Goal: Transaction & Acquisition: Purchase product/service

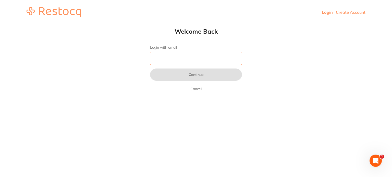
click at [186, 56] on input "Login with email" at bounding box center [196, 58] width 92 height 13
click at [174, 55] on input "Login with email" at bounding box center [196, 58] width 92 height 13
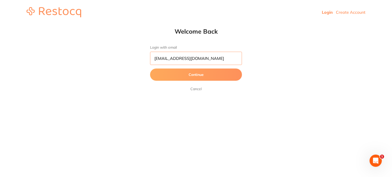
type input "[EMAIL_ADDRESS][DOMAIN_NAME]"
click at [150, 69] on button "Continue" at bounding box center [196, 75] width 92 height 12
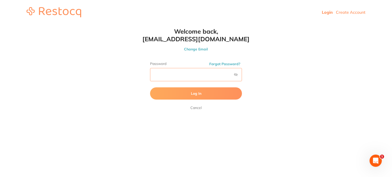
click at [150, 87] on button "Log In" at bounding box center [196, 93] width 92 height 12
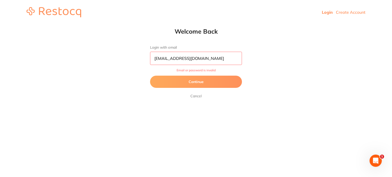
click at [218, 82] on button "Continue" at bounding box center [196, 82] width 92 height 12
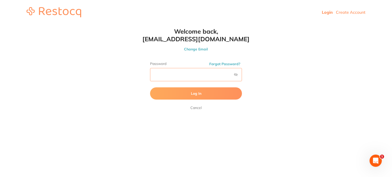
click at [98, 24] on html "Login Create Account Welcome Back Login with email [EMAIL_ADDRESS][DOMAIN_NAME]…" at bounding box center [196, 12] width 392 height 24
click at [150, 87] on button "Log In" at bounding box center [196, 93] width 92 height 12
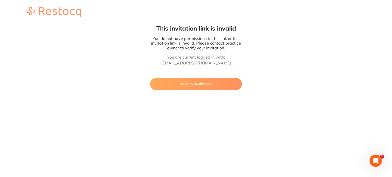
click at [223, 79] on button "Back to dashboard" at bounding box center [196, 84] width 92 height 12
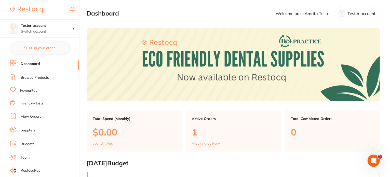
click at [27, 77] on link "Browse Products" at bounding box center [35, 77] width 28 height 5
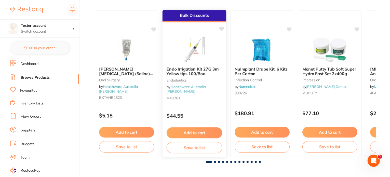
click at [195, 135] on button "Add to cart" at bounding box center [195, 133] width 56 height 11
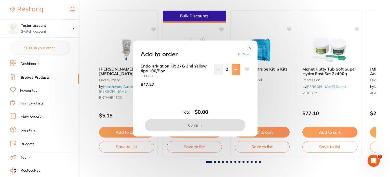
click at [235, 70] on icon at bounding box center [235, 69] width 3 height 3
type input "1"
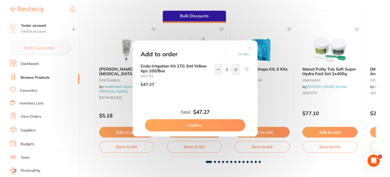
click at [224, 123] on button "Confirm" at bounding box center [195, 125] width 100 height 12
checkbox input "false"
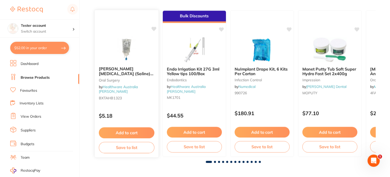
click at [139, 113] on p "$5.18" at bounding box center [127, 116] width 56 height 6
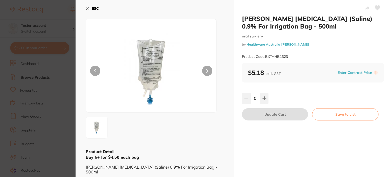
click at [87, 8] on icon at bounding box center [87, 8] width 3 height 3
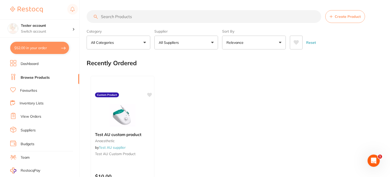
drag, startPoint x: 176, startPoint y: 45, endPoint x: 180, endPoint y: 61, distance: 17.1
click at [177, 45] on p "All Suppliers" at bounding box center [170, 42] width 22 height 5
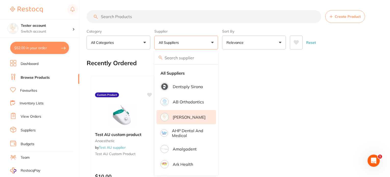
drag, startPoint x: 184, startPoint y: 119, endPoint x: 185, endPoint y: 113, distance: 5.7
click at [184, 119] on p "[PERSON_NAME]" at bounding box center [189, 117] width 33 height 5
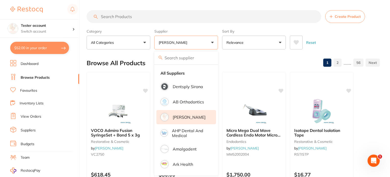
click at [219, 45] on div "Category All Categories All Categories anaesthetic articulating burs crown & br…" at bounding box center [234, 38] width 294 height 22
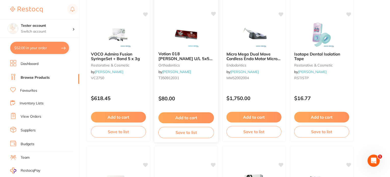
click at [192, 115] on button "Add to cart" at bounding box center [187, 117] width 56 height 11
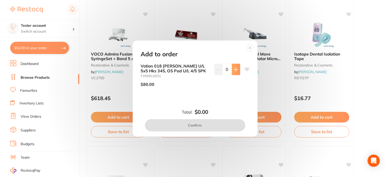
click at [234, 70] on icon at bounding box center [236, 70] width 4 height 4
type input "1"
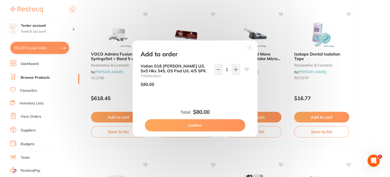
drag, startPoint x: 216, startPoint y: 125, endPoint x: 235, endPoint y: 123, distance: 19.2
click at [216, 125] on button "Confirm" at bounding box center [195, 125] width 100 height 12
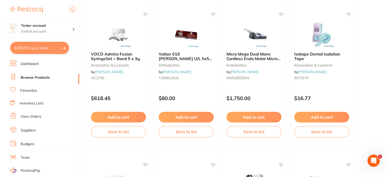
click at [320, 95] on div "$16.77" at bounding box center [321, 97] width 63 height 14
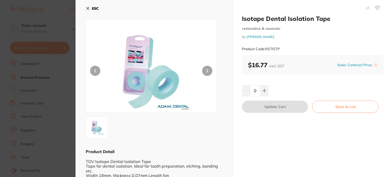
click at [88, 9] on icon at bounding box center [88, 8] width 4 height 4
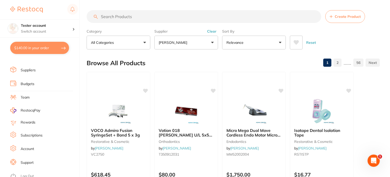
click at [43, 47] on button "$140.00 in your order" at bounding box center [39, 48] width 59 height 12
checkbox input "true"
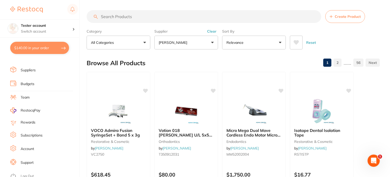
checkbox input "true"
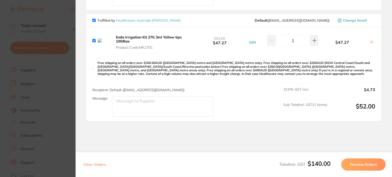
scroll to position [153, 0]
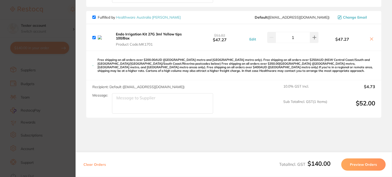
click at [97, 164] on button "Clear Orders" at bounding box center [95, 165] width 26 height 12
checkbox input "true"
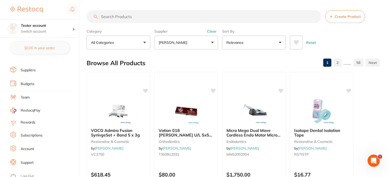
scroll to position [0, 0]
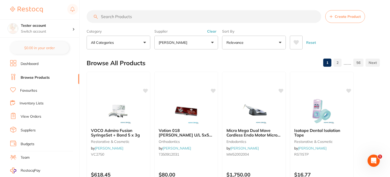
click at [141, 15] on input "search" at bounding box center [204, 16] width 235 height 13
paste input "HCP02S"
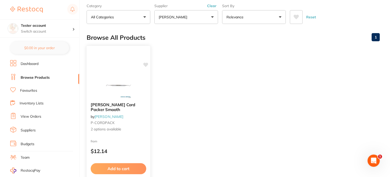
click at [120, 81] on img at bounding box center [118, 86] width 33 height 26
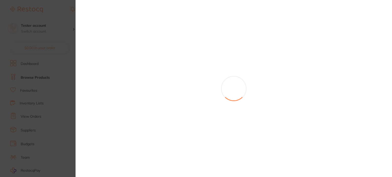
drag, startPoint x: 33, startPoint y: 80, endPoint x: 45, endPoint y: 69, distance: 16.4
click at [34, 79] on section at bounding box center [196, 88] width 392 height 177
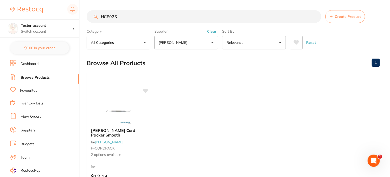
drag, startPoint x: 76, startPoint y: 15, endPoint x: 66, endPoint y: 15, distance: 9.4
click at [66, 15] on div "$0.00 Tester account Switch account Tester account $0.00 in your order Dashboar…" at bounding box center [195, 88] width 390 height 177
paste input "CH1"
type input "HCCH1"
click at [118, 84] on div "[PERSON_NAME] Curette [PERSON_NAME] # 2 by [PERSON_NAME] P-CURETTEH 2 options a…" at bounding box center [118, 145] width 65 height 148
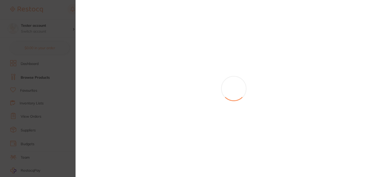
click at [58, 86] on section at bounding box center [196, 88] width 392 height 177
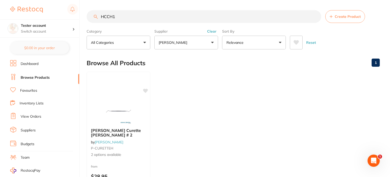
click at [170, 43] on p "[PERSON_NAME]" at bounding box center [174, 42] width 31 height 5
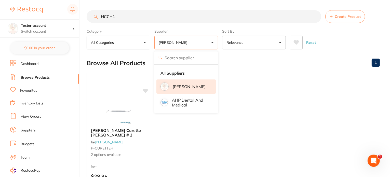
click at [181, 87] on p "[PERSON_NAME]" at bounding box center [189, 86] width 33 height 5
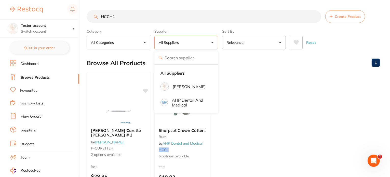
drag, startPoint x: 107, startPoint y: 17, endPoint x: 56, endPoint y: 17, distance: 51.3
click at [56, 17] on div "$0.00 Tester account Switch account Tester account $0.00 in your order Dashboar…" at bounding box center [195, 88] width 390 height 177
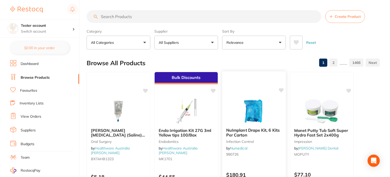
scroll to position [77, 0]
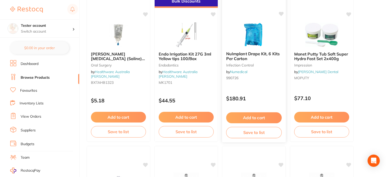
click at [261, 94] on div "$180.91" at bounding box center [254, 98] width 64 height 14
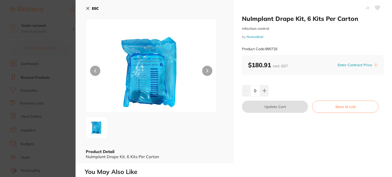
click at [43, 71] on section "NuImplant Drape Kit, 6 Kits Per Carton infection control by Numedical Product C…" at bounding box center [196, 88] width 392 height 177
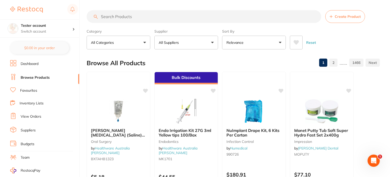
click at [125, 17] on input "search" at bounding box center [204, 16] width 235 height 13
paste input "HCCH1"
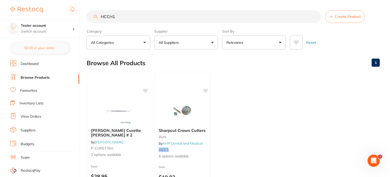
drag, startPoint x: 95, startPoint y: 15, endPoint x: 80, endPoint y: 14, distance: 15.3
click at [80, 15] on div "$0.00 Tester account Switch account Tester account $0.00 in your order Dashboar…" at bounding box center [195, 88] width 390 height 177
paste input "H3S"
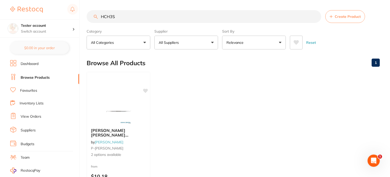
click at [120, 105] on img at bounding box center [118, 112] width 33 height 26
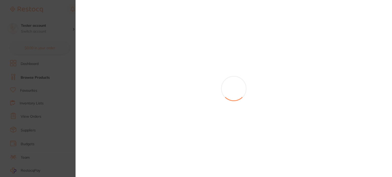
click at [63, 34] on section at bounding box center [196, 88] width 392 height 177
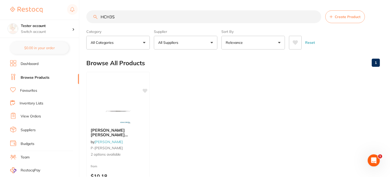
scroll to position [1, 0]
drag, startPoint x: 118, startPoint y: 16, endPoint x: 84, endPoint y: 14, distance: 34.0
click at [85, 15] on div "$0.00 Tester account Switch account Tester account $0.00 in your order Dashboar…" at bounding box center [195, 87] width 390 height 177
paste input "AC125"
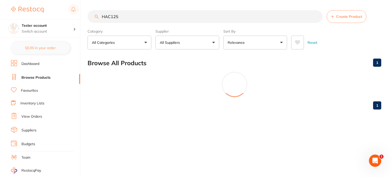
scroll to position [0, 0]
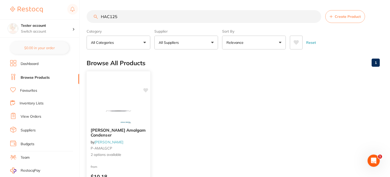
type input "HAC125"
click at [117, 111] on img at bounding box center [118, 111] width 33 height 26
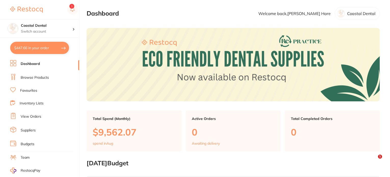
checkbox input "false"
click at [40, 78] on link "Browse Products" at bounding box center [35, 77] width 28 height 5
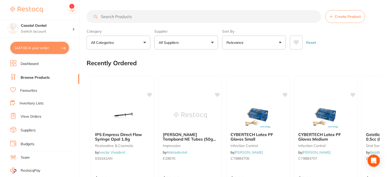
click at [111, 16] on input "search" at bounding box center [204, 16] width 235 height 13
paste input "CHP110"
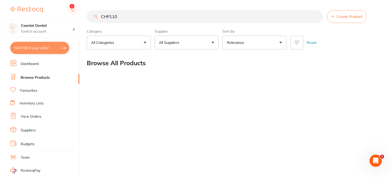
type input "CHP110"
click at [119, 18] on input "CHP110" at bounding box center [205, 16] width 236 height 13
drag, startPoint x: 101, startPoint y: 16, endPoint x: 85, endPoint y: 16, distance: 16.1
click at [86, 16] on div "$447.66 Coastal Dental Switch account Coastal Dental Dental Sanctuary $447.66 i…" at bounding box center [196, 88] width 392 height 177
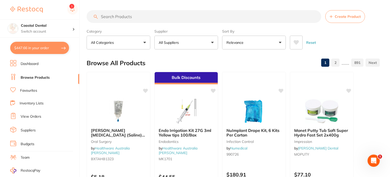
click at [104, 14] on input "search" at bounding box center [204, 16] width 235 height 13
click at [117, 16] on input "search" at bounding box center [204, 16] width 235 height 13
paste input "FGB284F"
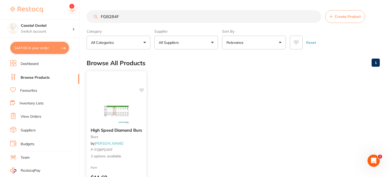
click at [119, 109] on img at bounding box center [116, 111] width 33 height 26
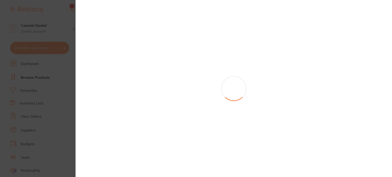
click at [42, 85] on section at bounding box center [196, 88] width 392 height 177
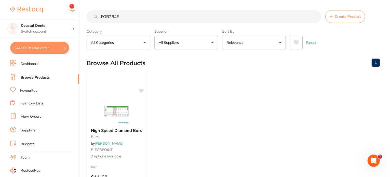
drag, startPoint x: 127, startPoint y: 17, endPoint x: 81, endPoint y: 17, distance: 46.2
click at [81, 17] on div "$447.66 Coastal Dental Switch account Coastal Dental Dental Sanctuary $447.66 i…" at bounding box center [195, 88] width 390 height 177
paste input "S25ASS"
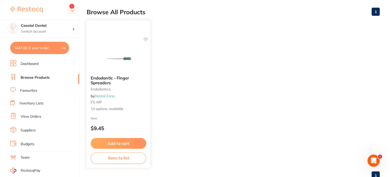
type input "FS25ASS"
click at [132, 100] on small "FS-MP" at bounding box center [119, 102] width 56 height 4
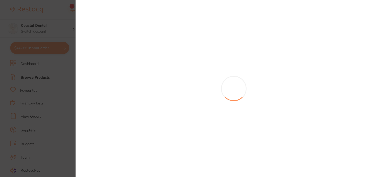
click at [48, 86] on section at bounding box center [196, 88] width 392 height 177
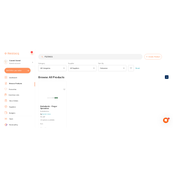
scroll to position [51, 0]
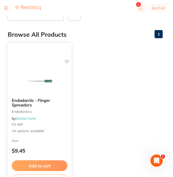
click at [62, 122] on div "Endodontic - Finger Spreaders Endodontics by Dental Zone FS-MP 14 options avail…" at bounding box center [40, 116] width 64 height 44
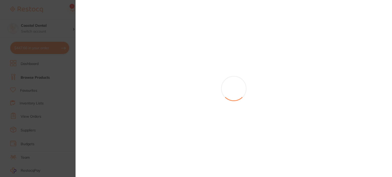
click at [55, 81] on section at bounding box center [196, 88] width 392 height 177
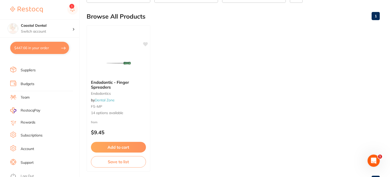
scroll to position [68, 0]
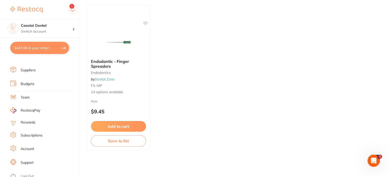
click at [33, 174] on link "Log Out" at bounding box center [27, 176] width 13 height 5
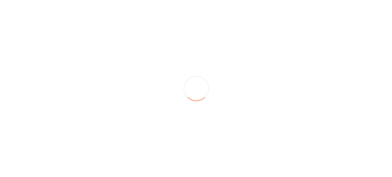
scroll to position [0, 0]
